Goal: Find specific page/section: Find specific page/section

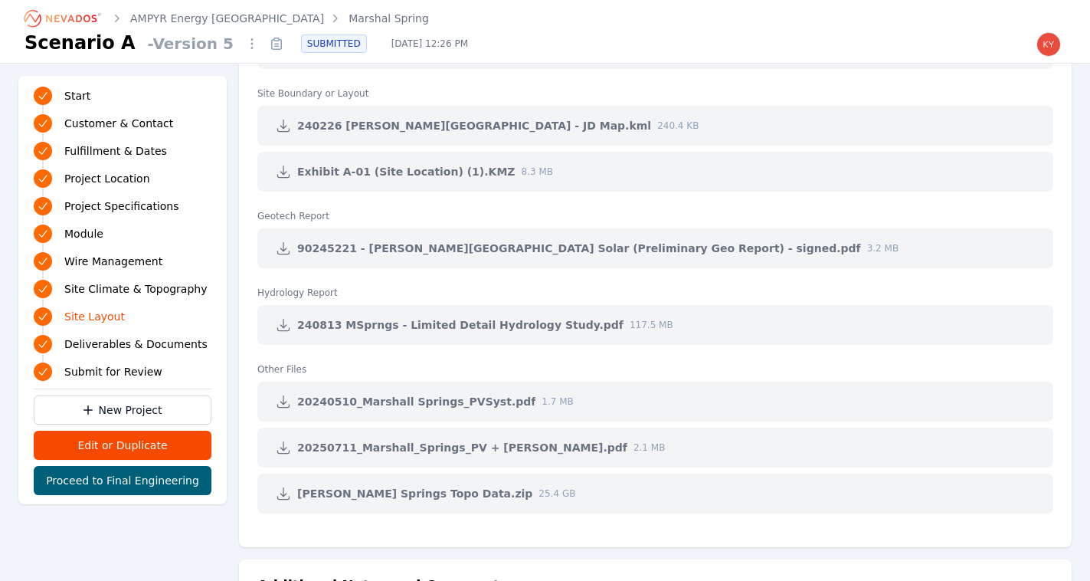
scroll to position [3316, 0]
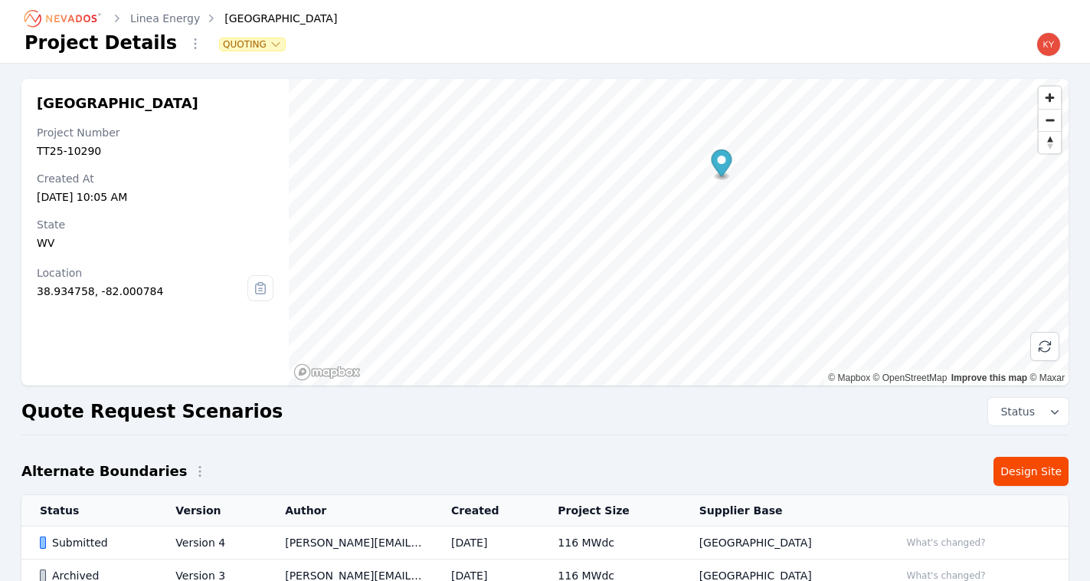
click at [87, 18] on icon "Breadcrumb" at bounding box center [63, 18] width 84 height 25
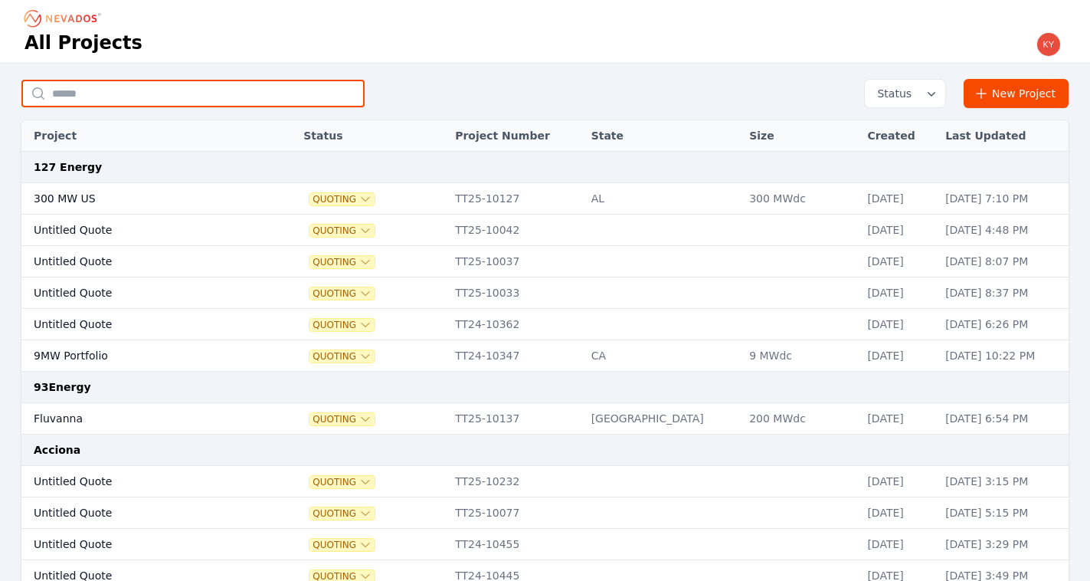
click at [245, 82] on input "text" at bounding box center [192, 94] width 343 height 28
type input "**********"
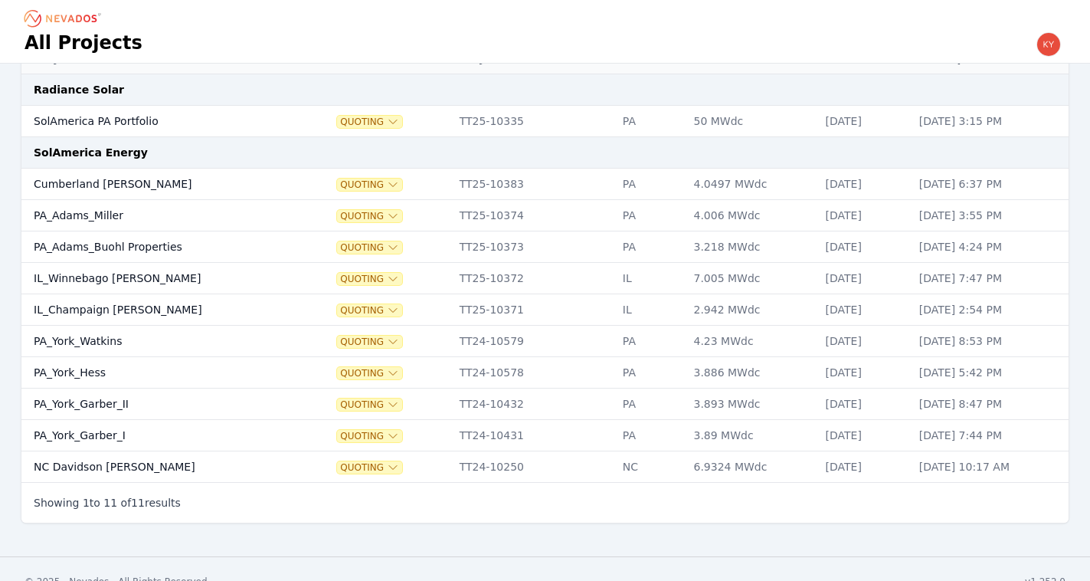
scroll to position [79, 0]
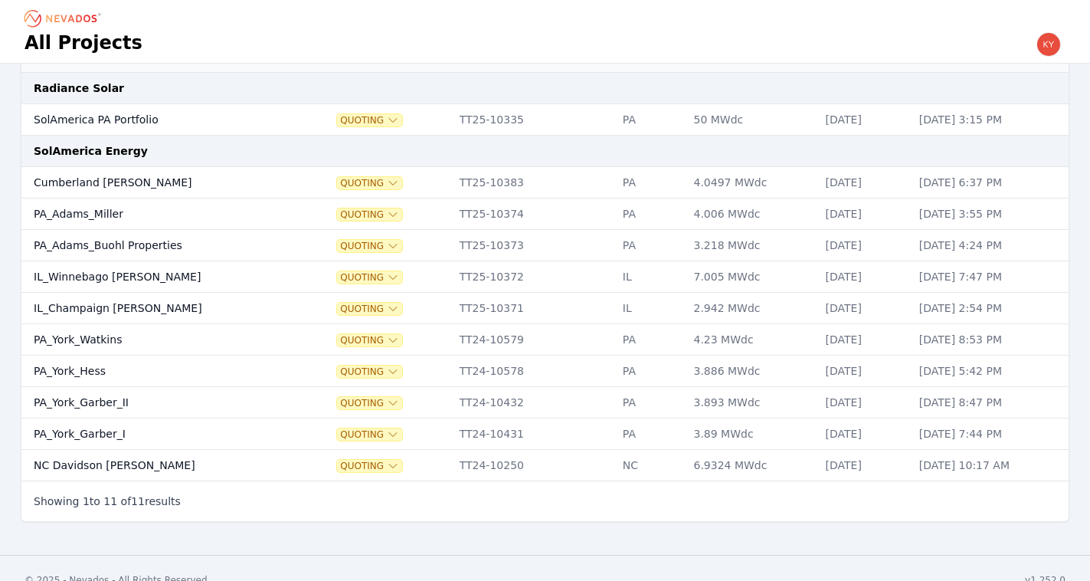
click at [133, 216] on td "PA_Adams_Miller" at bounding box center [161, 213] width 280 height 31
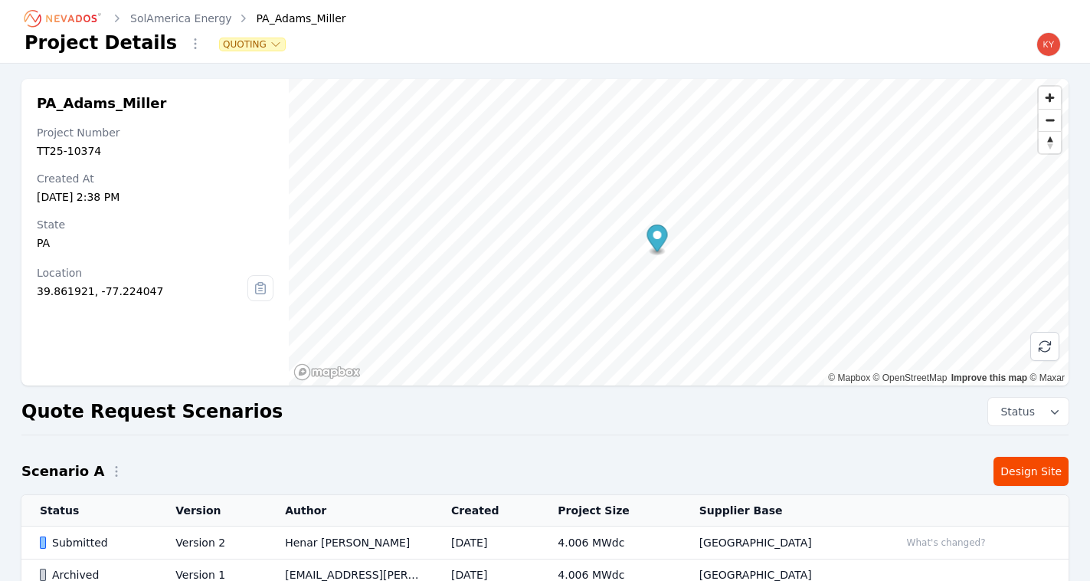
click at [499, 526] on td "[DATE]" at bounding box center [486, 542] width 106 height 33
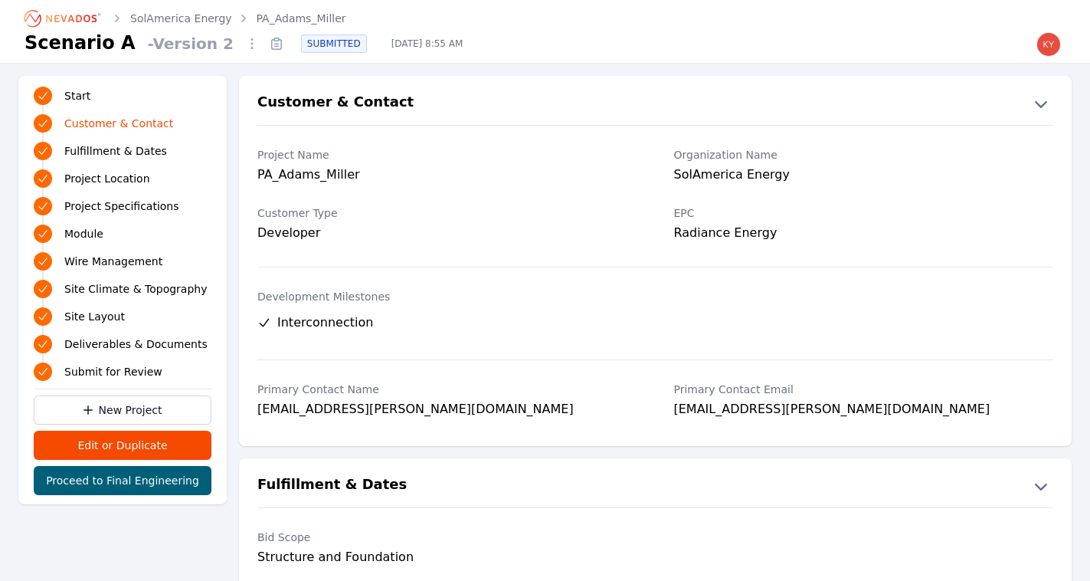
click at [275, 44] on icon at bounding box center [277, 44] width 4 height 0
click at [264, 41] on icon at bounding box center [276, 43] width 25 height 25
click at [188, 14] on link "SolAmerica Energy" at bounding box center [181, 18] width 102 height 15
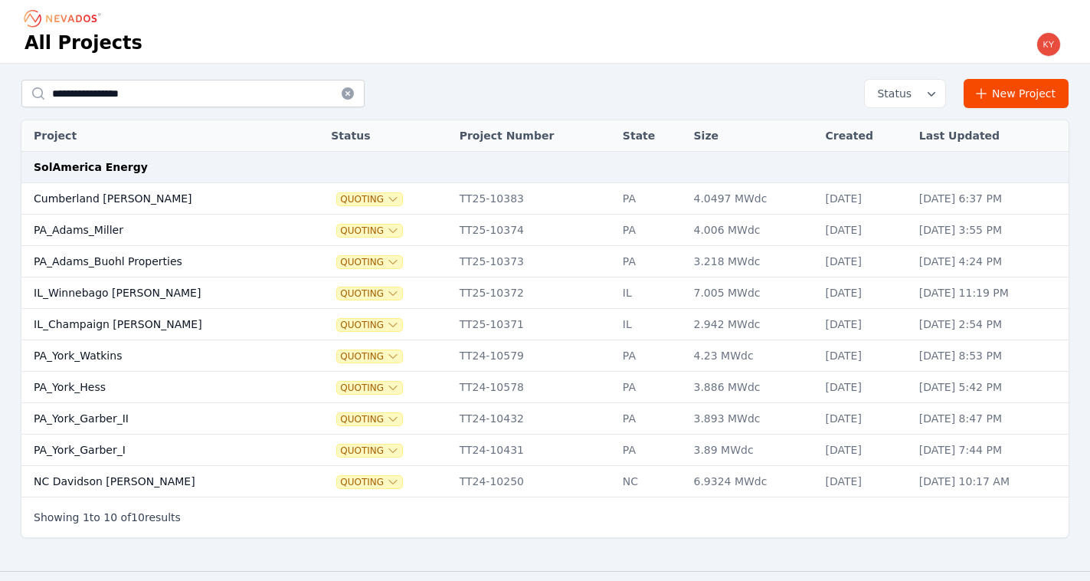
click at [153, 268] on td "PA_Adams_Buohl Properties" at bounding box center [161, 261] width 280 height 31
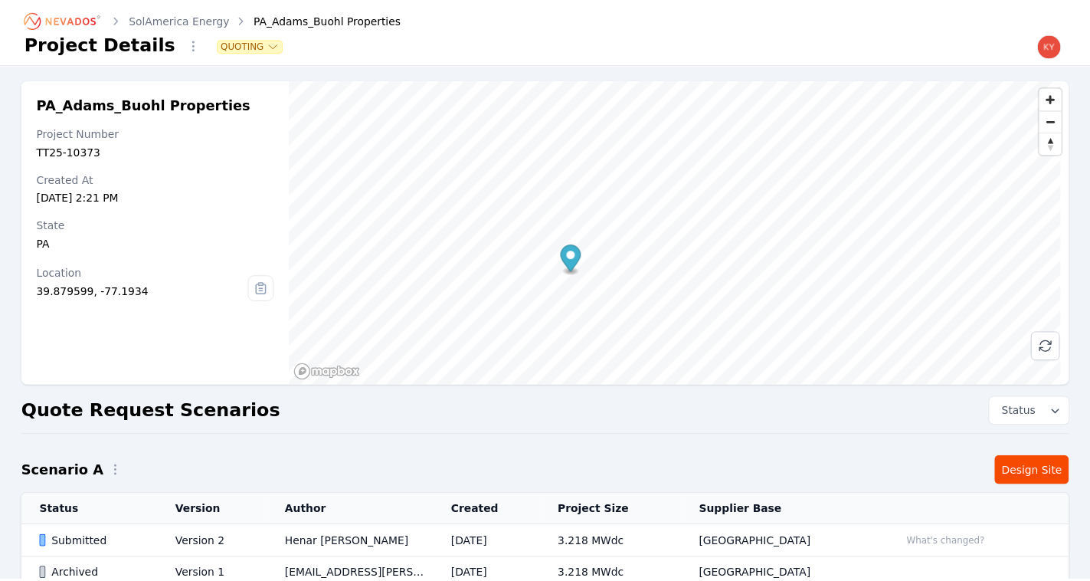
scroll to position [99, 0]
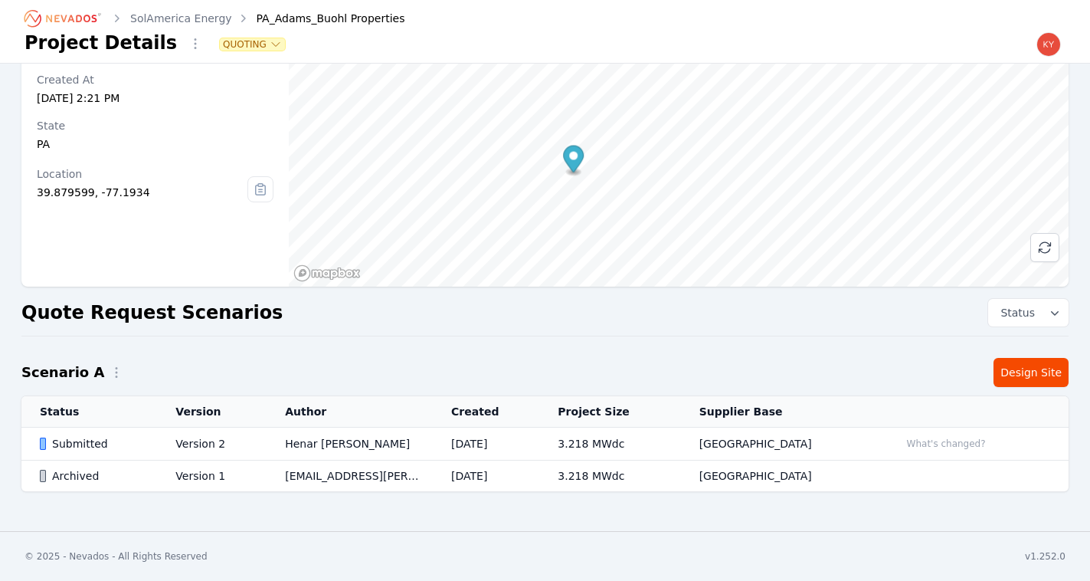
click at [242, 432] on td "Version 2" at bounding box center [212, 444] width 110 height 33
click at [281, 441] on td "Henar [PERSON_NAME]" at bounding box center [350, 444] width 166 height 33
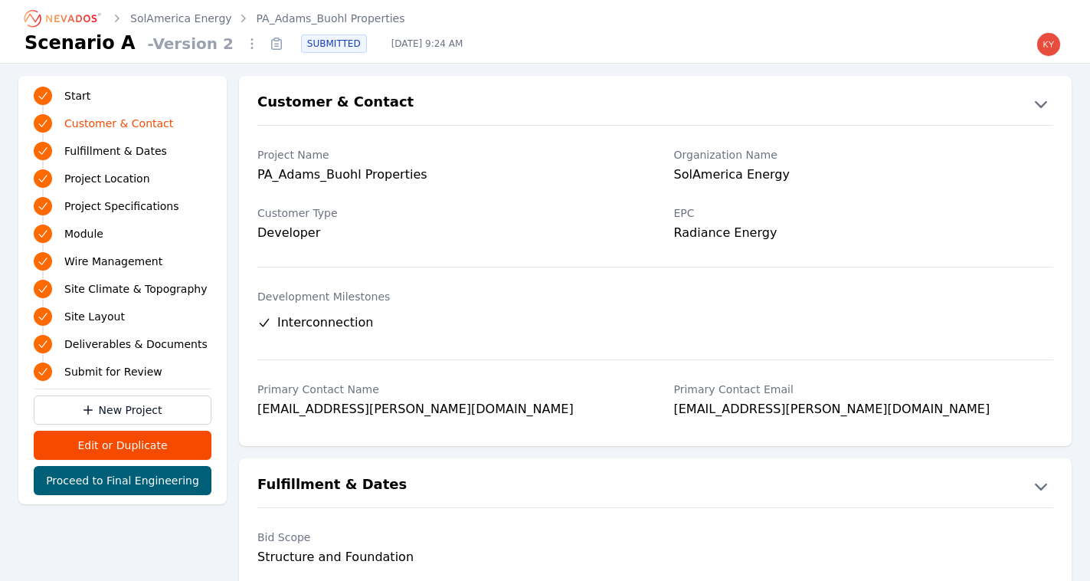
click at [264, 41] on icon at bounding box center [276, 43] width 25 height 25
click at [205, 15] on link "SolAmerica Energy" at bounding box center [181, 18] width 102 height 15
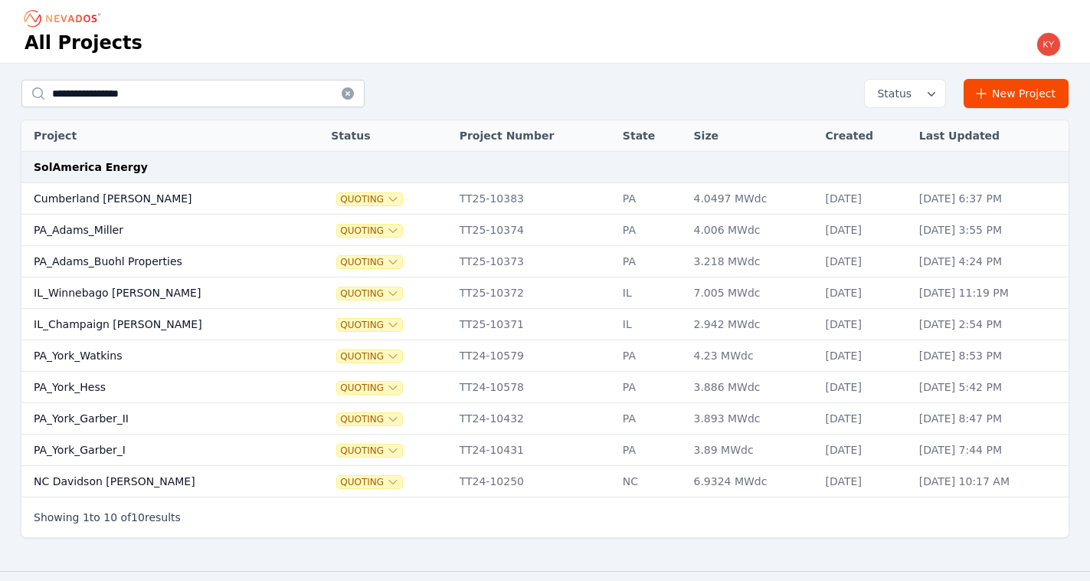
click at [146, 317] on td "IL_Champaign [PERSON_NAME]" at bounding box center [161, 324] width 280 height 31
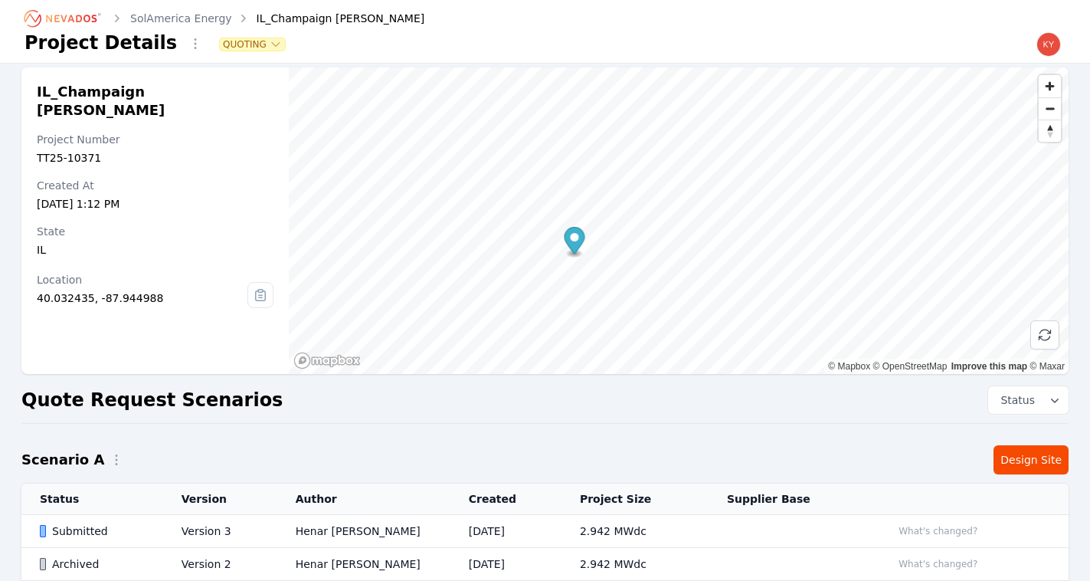
scroll to position [25, 0]
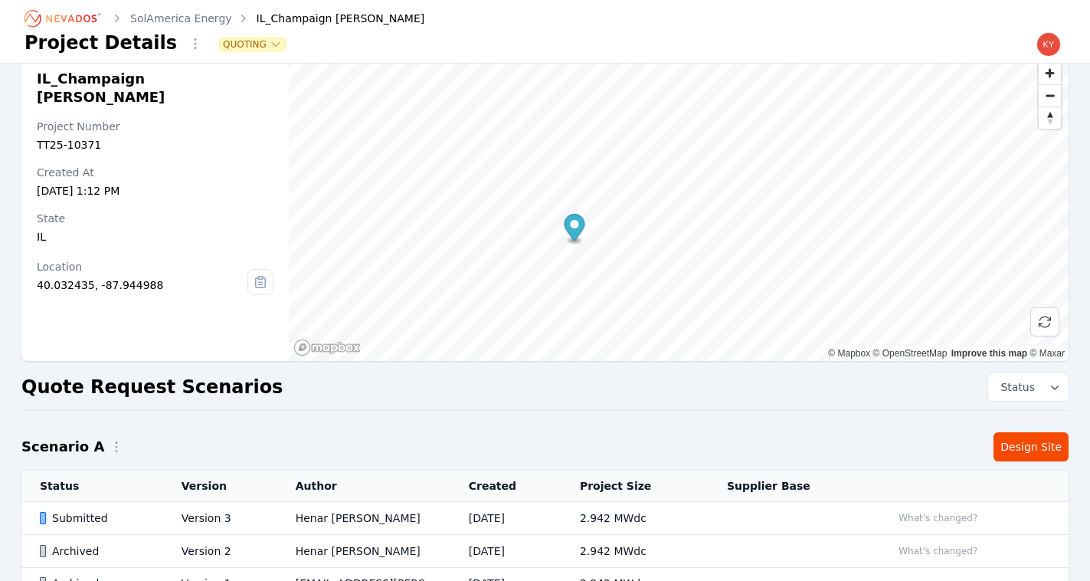
click at [387, 514] on td "Henar [PERSON_NAME]" at bounding box center [363, 518] width 173 height 33
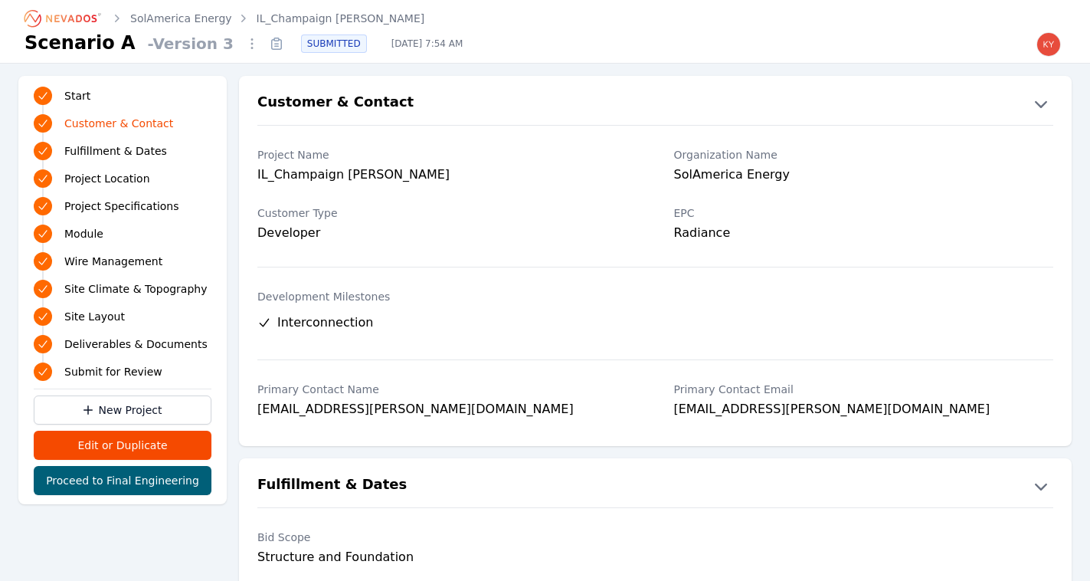
click at [274, 41] on icon at bounding box center [276, 39] width 5 height 3
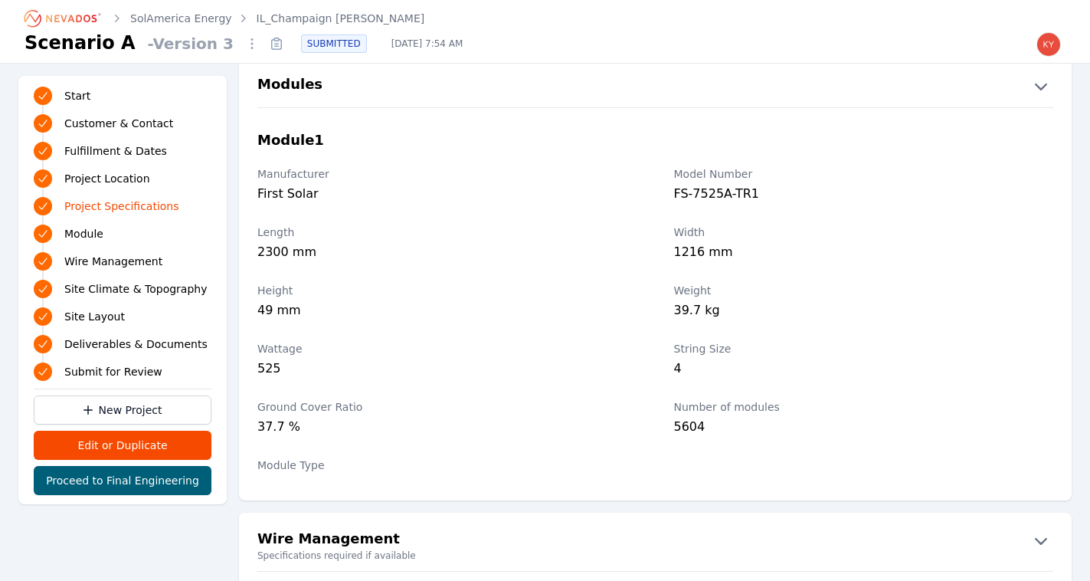
scroll to position [1574, 0]
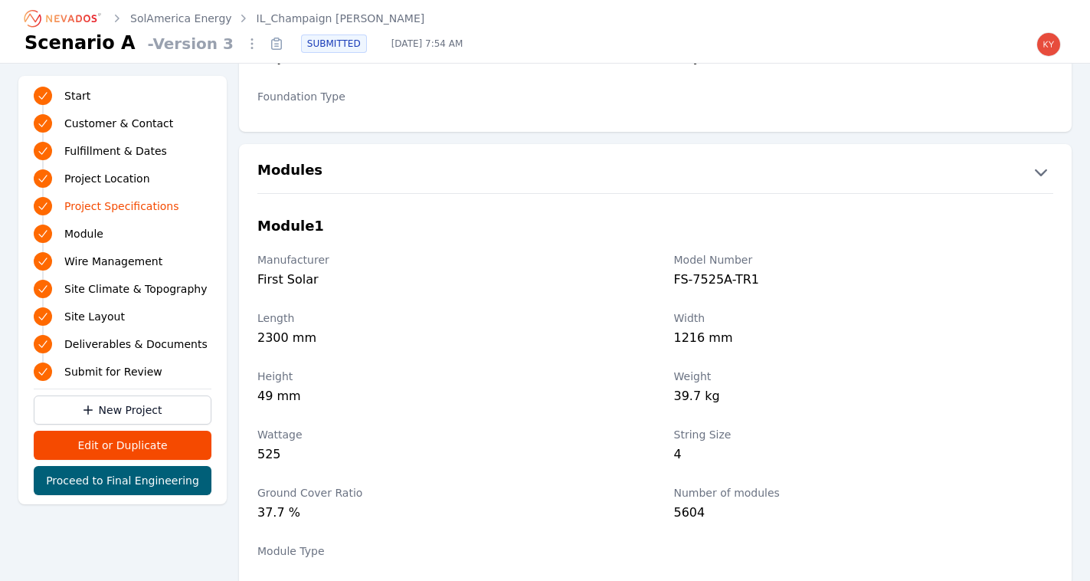
click at [185, 21] on link "SolAmerica Energy" at bounding box center [181, 18] width 102 height 15
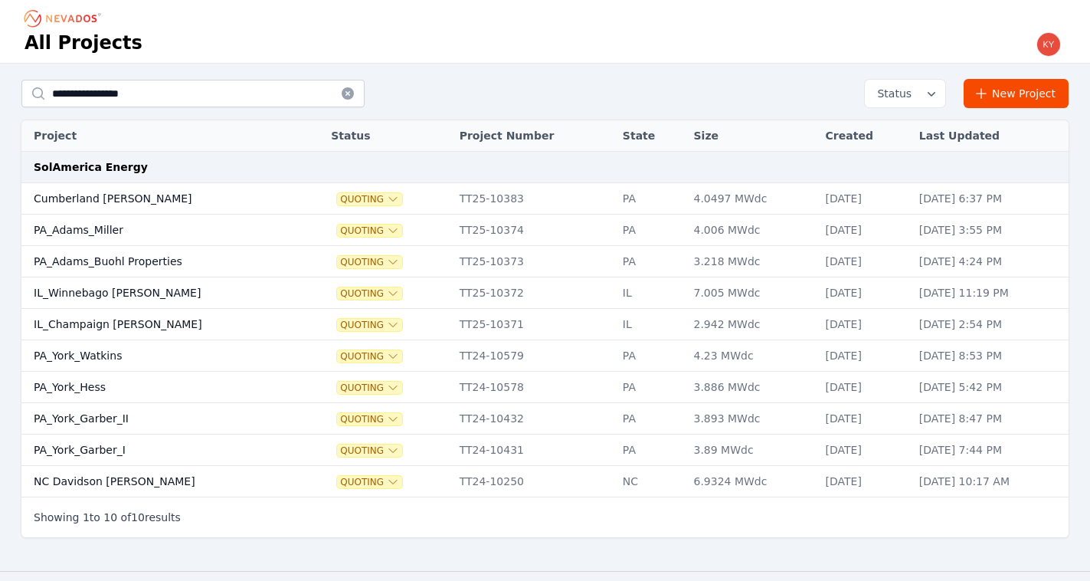
click at [166, 228] on td "PA_Adams_Miller" at bounding box center [161, 230] width 280 height 31
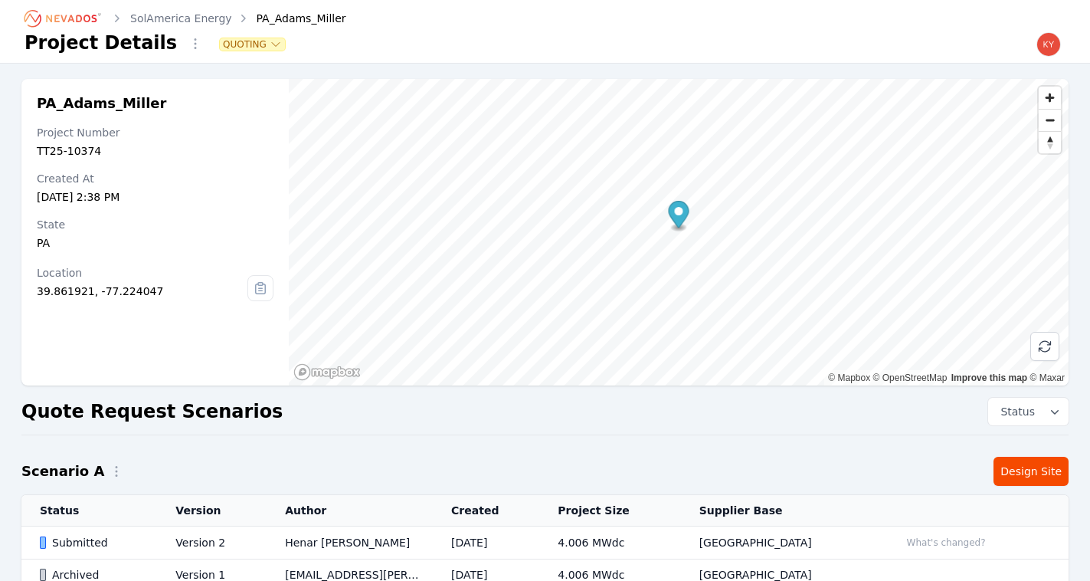
scroll to position [99, 0]
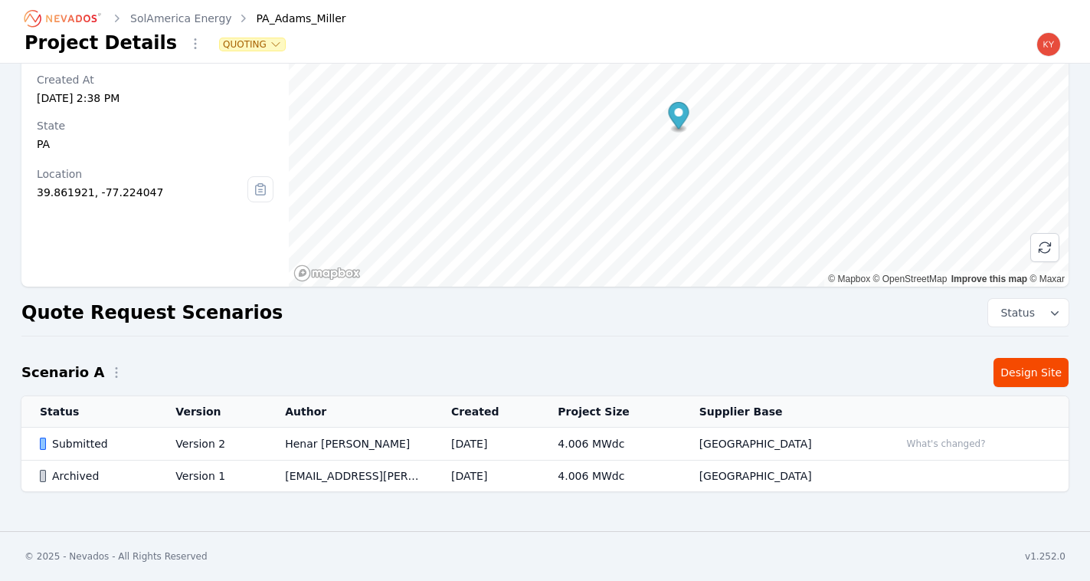
click at [267, 440] on td "Version 2" at bounding box center [212, 444] width 110 height 33
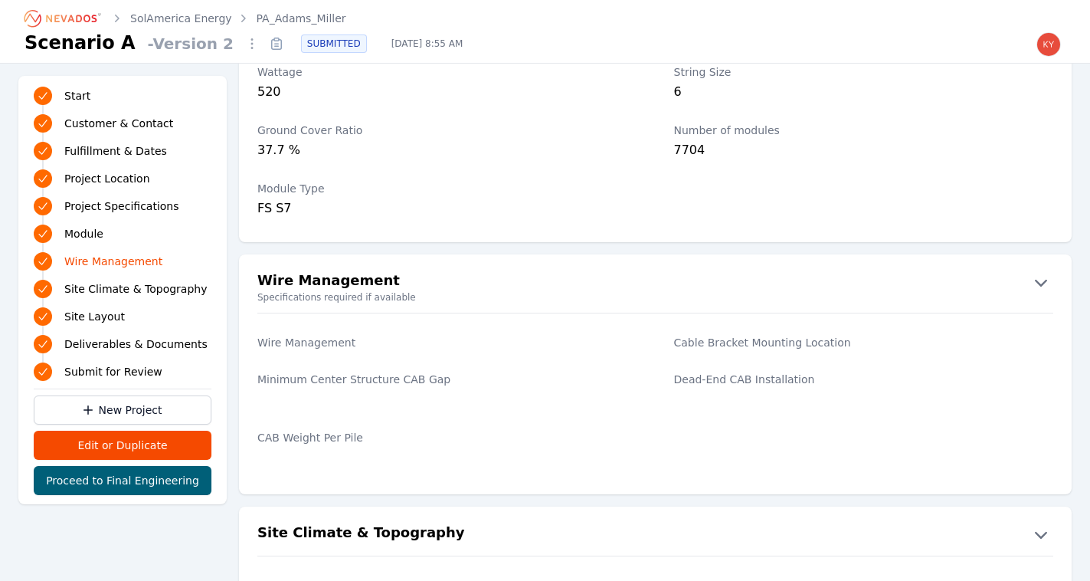
scroll to position [1951, 0]
click at [199, 18] on link "SolAmerica Energy" at bounding box center [181, 18] width 102 height 15
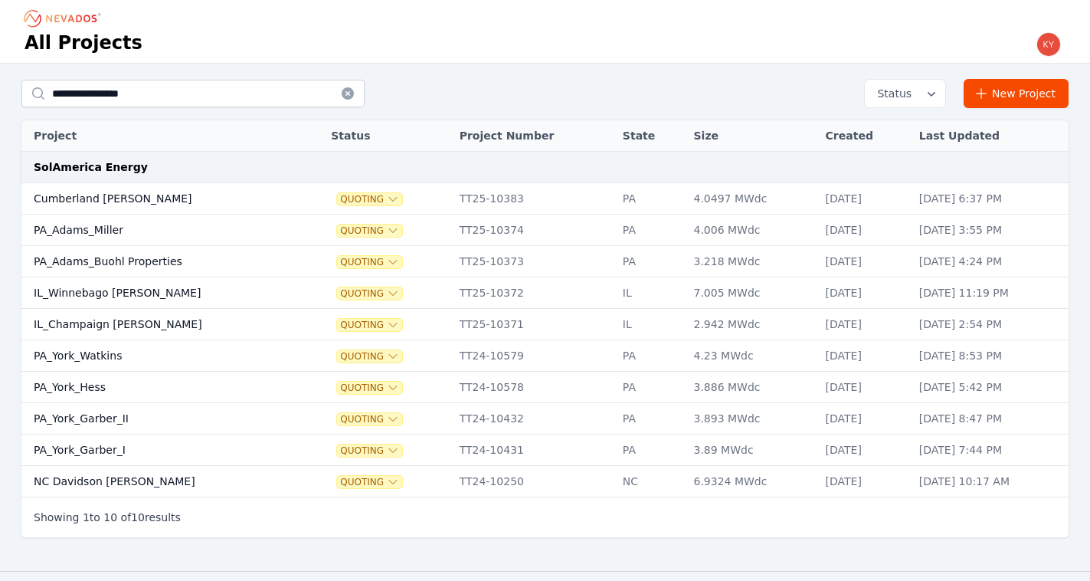
click at [177, 319] on td "IL_Champaign [PERSON_NAME]" at bounding box center [161, 324] width 280 height 31
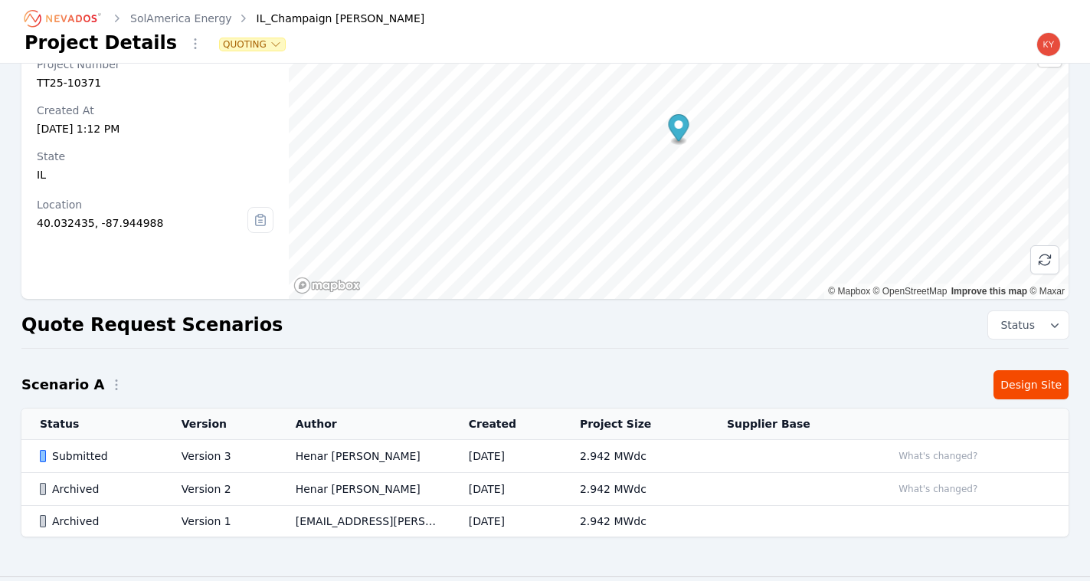
scroll to position [93, 0]
